Goal: Check status: Check status

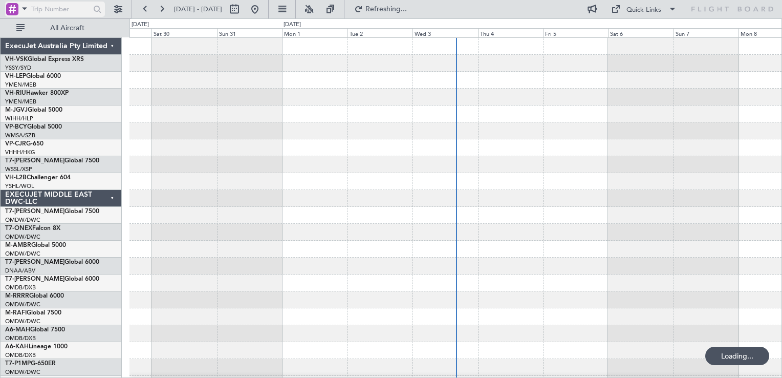
click at [10, 9] on div at bounding box center [12, 9] width 12 height 12
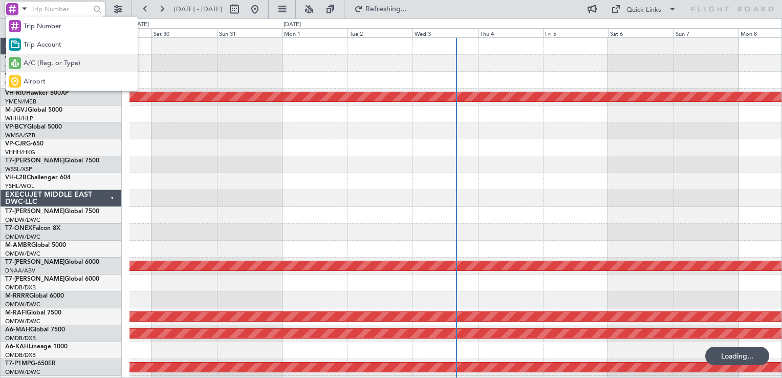
click at [53, 70] on div "A/C (Reg. or Type)" at bounding box center [72, 63] width 132 height 18
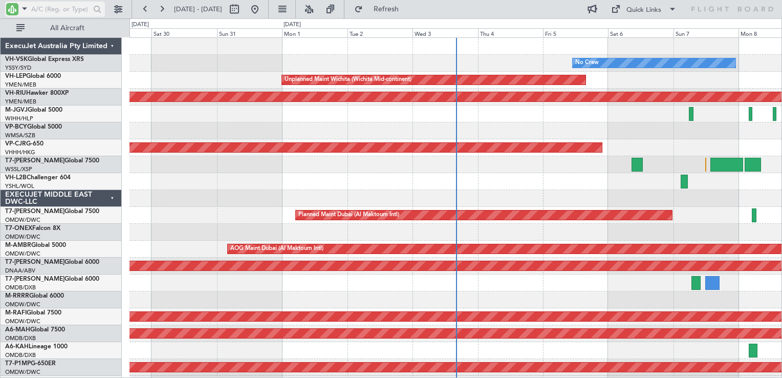
click at [49, 8] on input "text" at bounding box center [60, 9] width 59 height 15
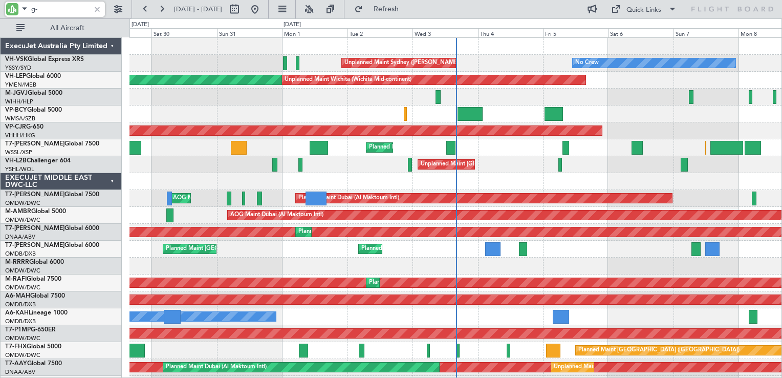
type input "g-v"
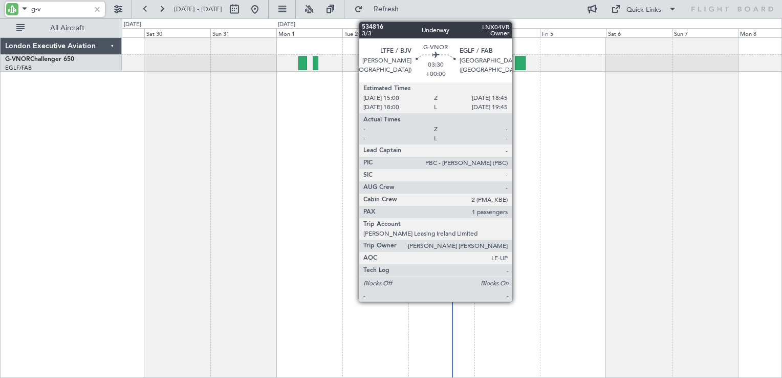
click at [516, 64] on div at bounding box center [520, 63] width 11 height 14
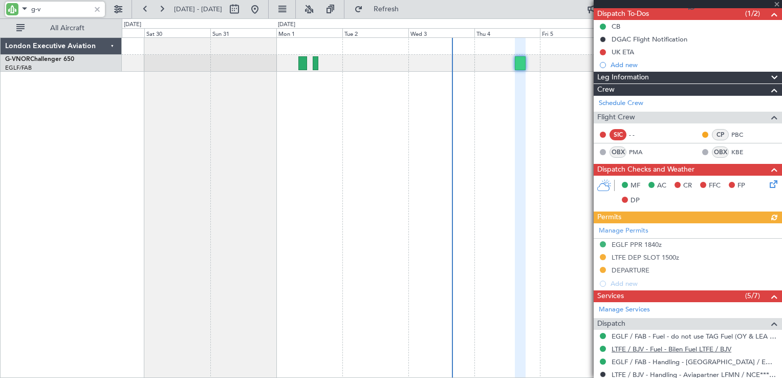
scroll to position [246, 0]
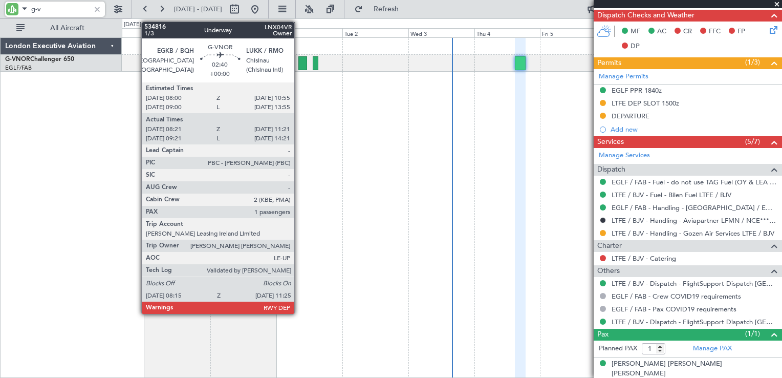
click at [299, 64] on div at bounding box center [302, 63] width 9 height 14
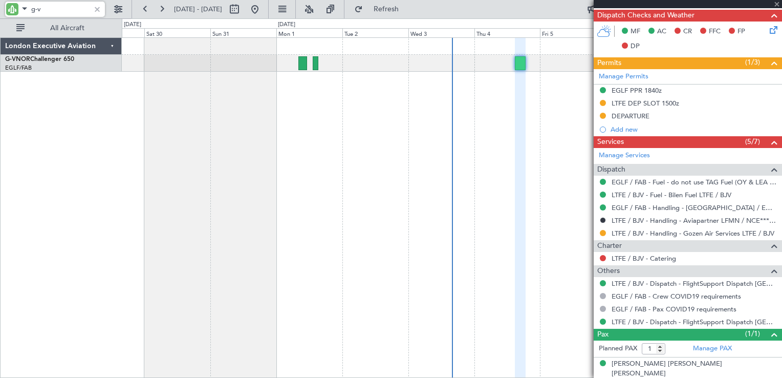
type input "08:31"
type input "11:16"
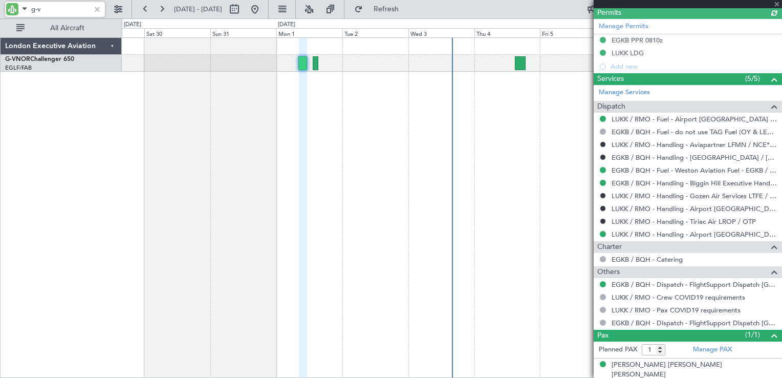
scroll to position [310, 0]
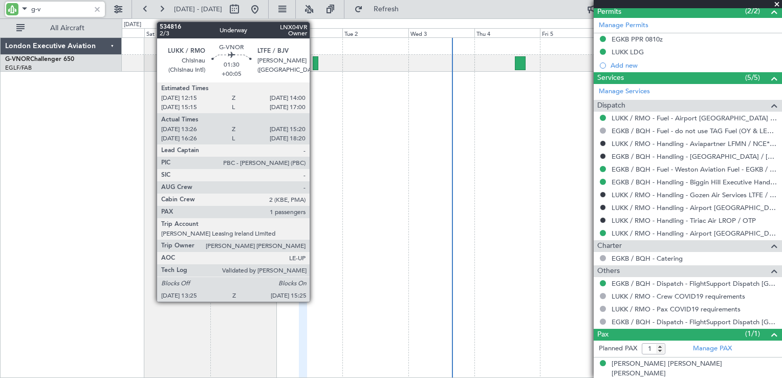
click at [314, 63] on div at bounding box center [316, 63] width 6 height 14
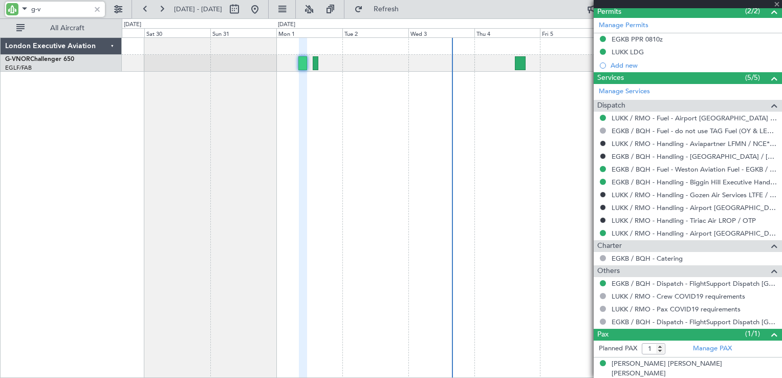
type input "+00:05"
type input "13:36"
type input "15:15"
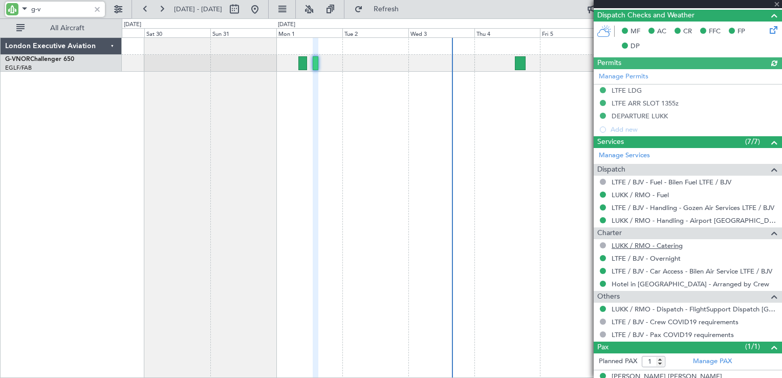
scroll to position [246, 0]
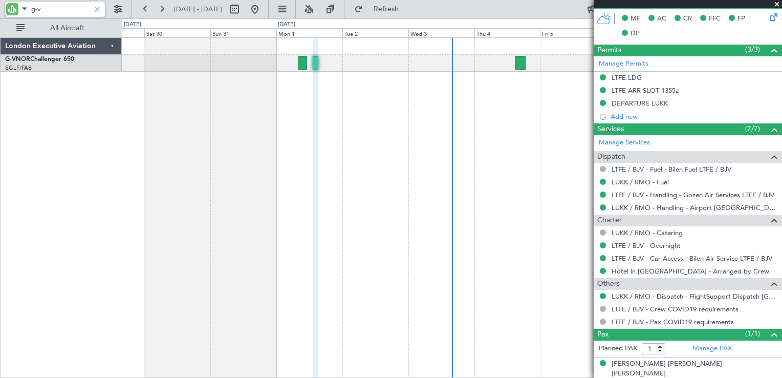
type input "g-v"
click at [776, 7] on span at bounding box center [777, 4] width 10 height 9
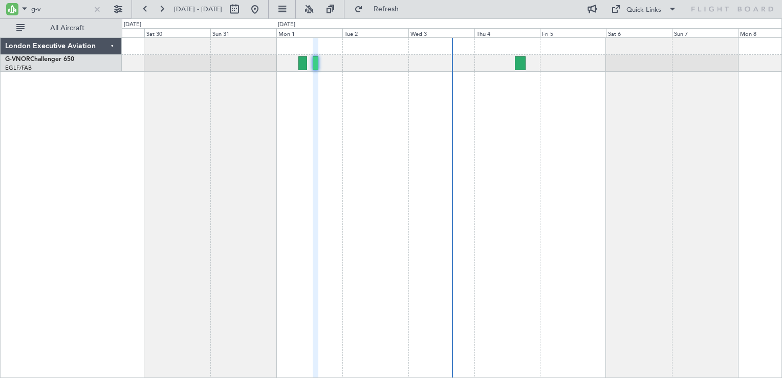
type input "0"
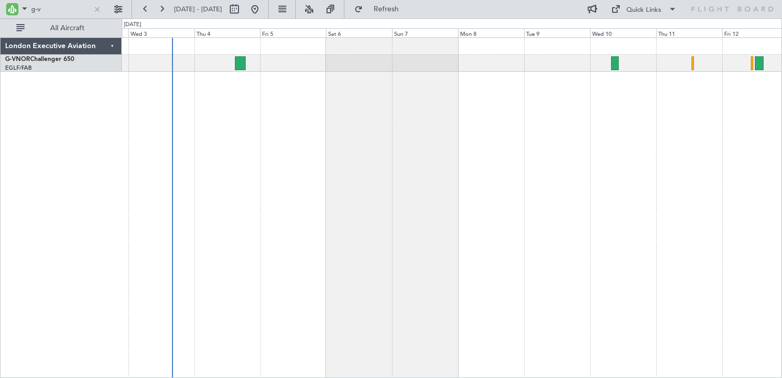
click at [370, 159] on div at bounding box center [452, 207] width 660 height 340
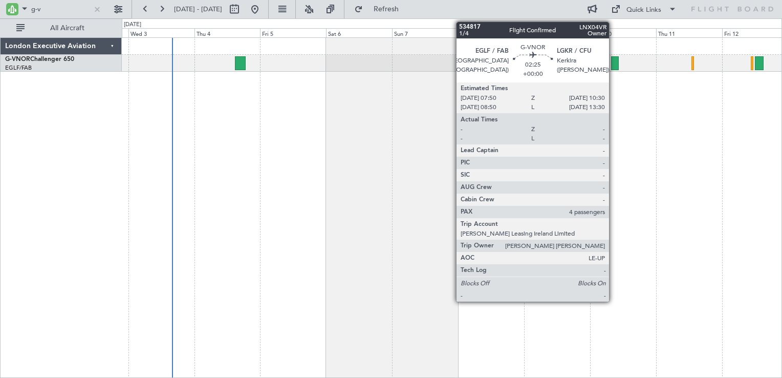
click at [614, 65] on div at bounding box center [615, 63] width 8 height 14
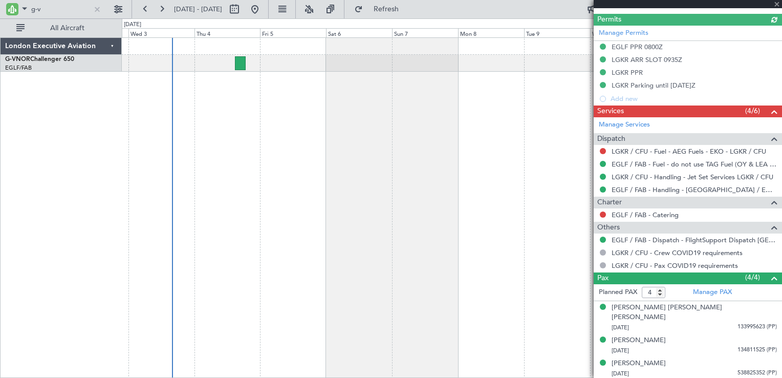
scroll to position [285, 0]
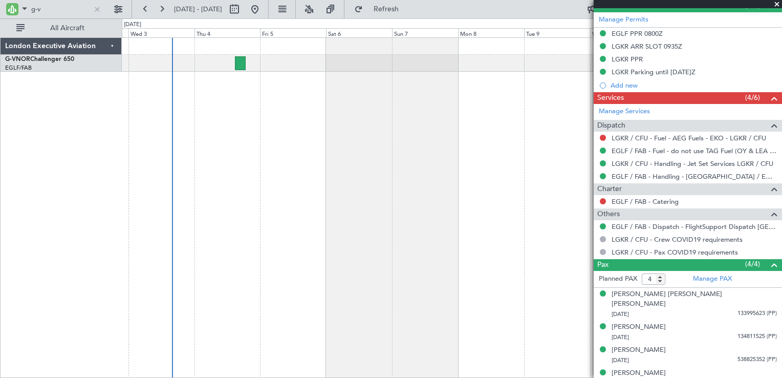
click at [778, 3] on span at bounding box center [777, 4] width 10 height 9
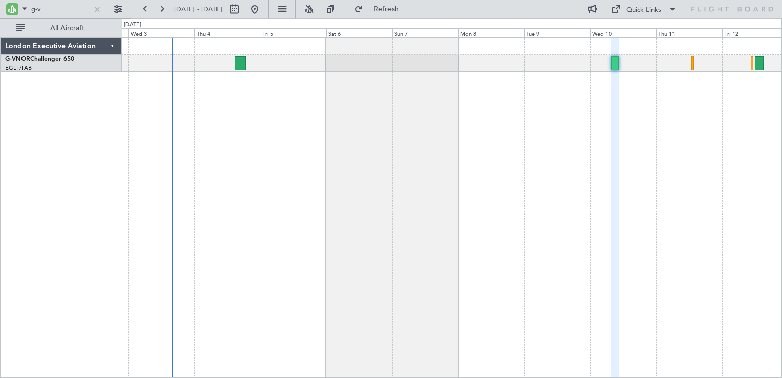
type input "0"
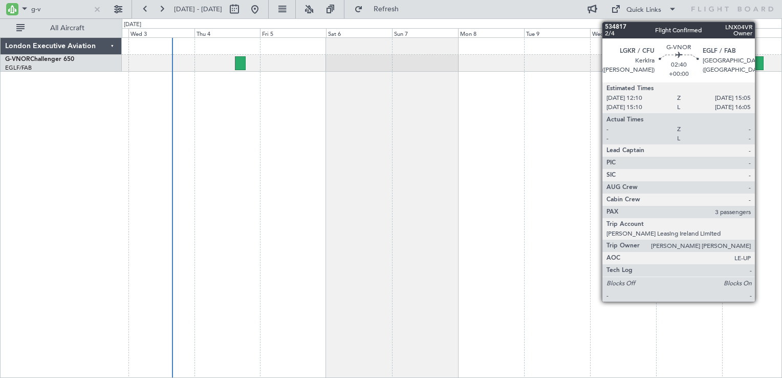
click at [760, 64] on div at bounding box center [759, 63] width 8 height 14
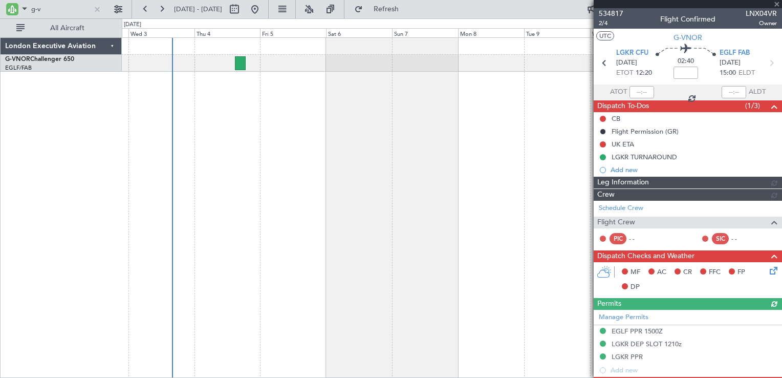
scroll to position [262, 0]
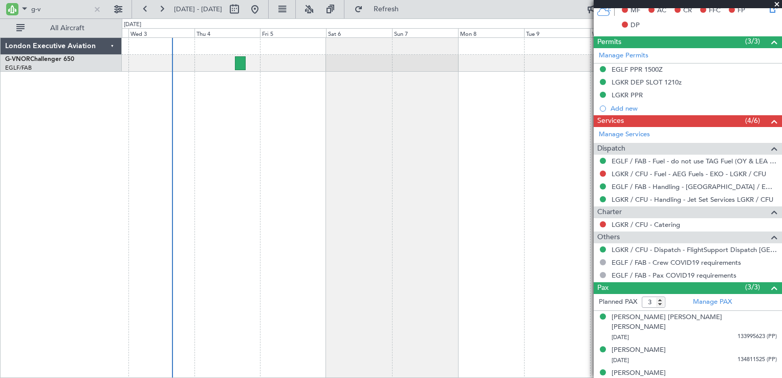
click at [774, 3] on span at bounding box center [777, 4] width 10 height 9
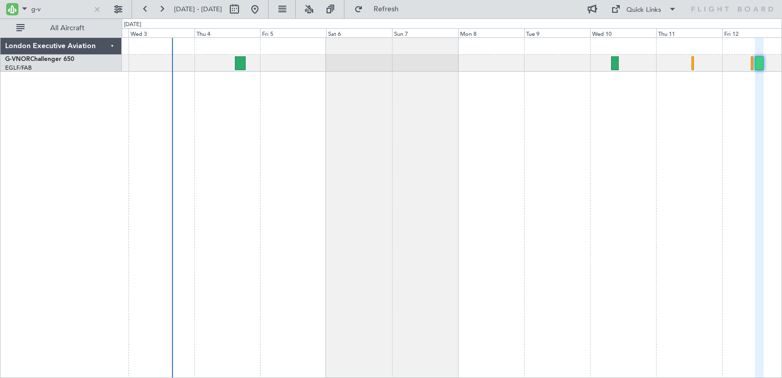
type input "0"
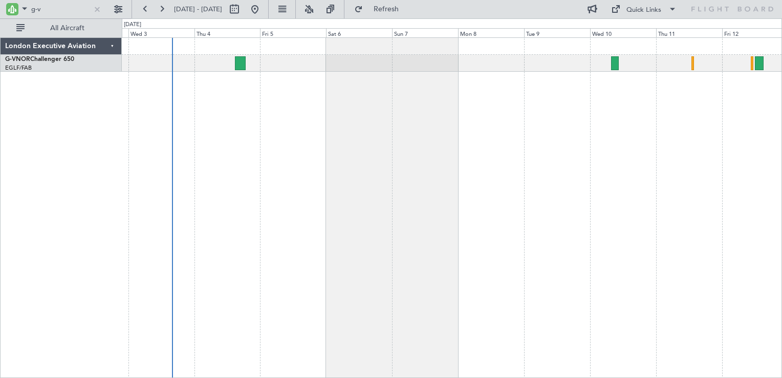
scroll to position [0, 0]
click at [97, 12] on div at bounding box center [97, 9] width 11 height 11
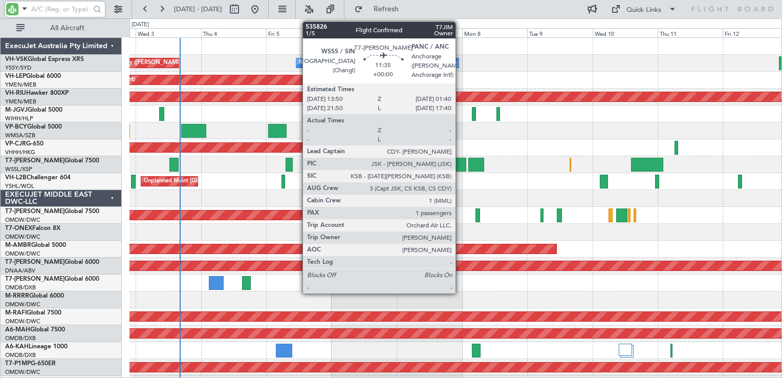
click at [460, 168] on div at bounding box center [450, 165] width 32 height 14
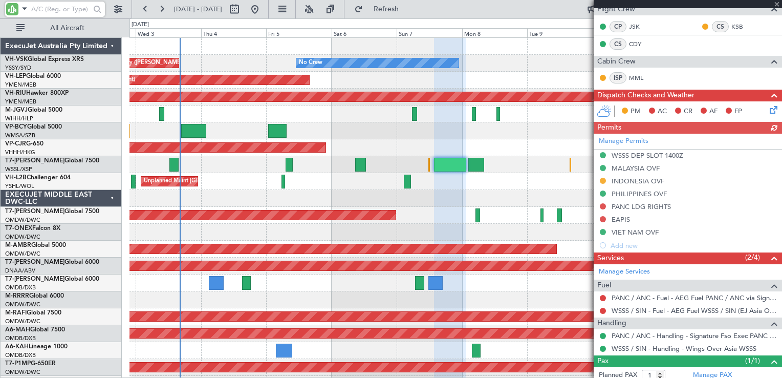
scroll to position [189, 0]
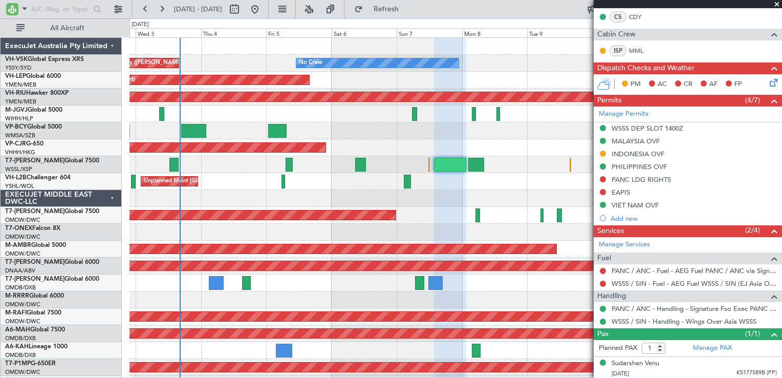
click at [777, 4] on span at bounding box center [777, 4] width 10 height 9
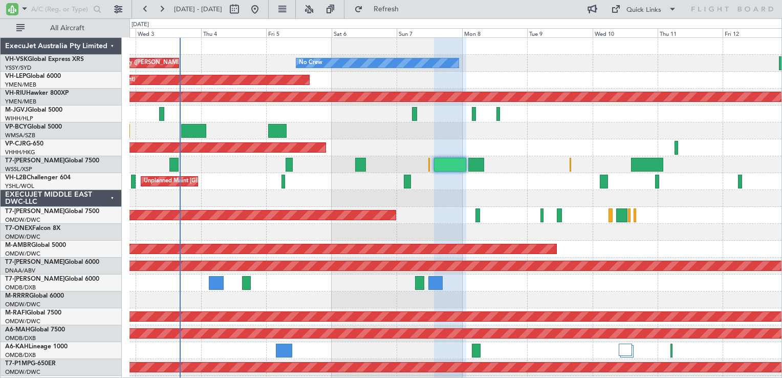
type input "0"
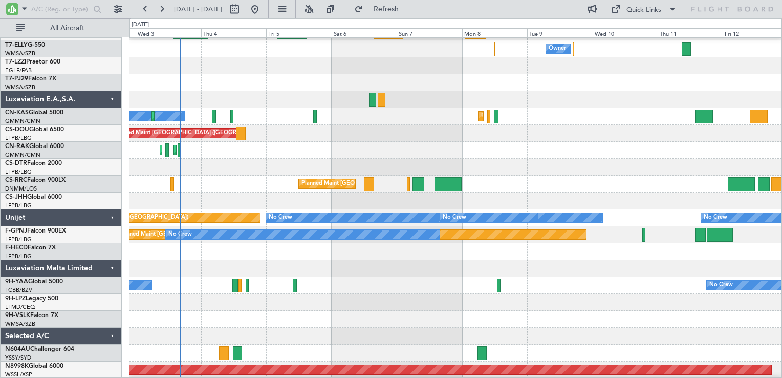
scroll to position [1450, 0]
